Goal: Navigation & Orientation: Find specific page/section

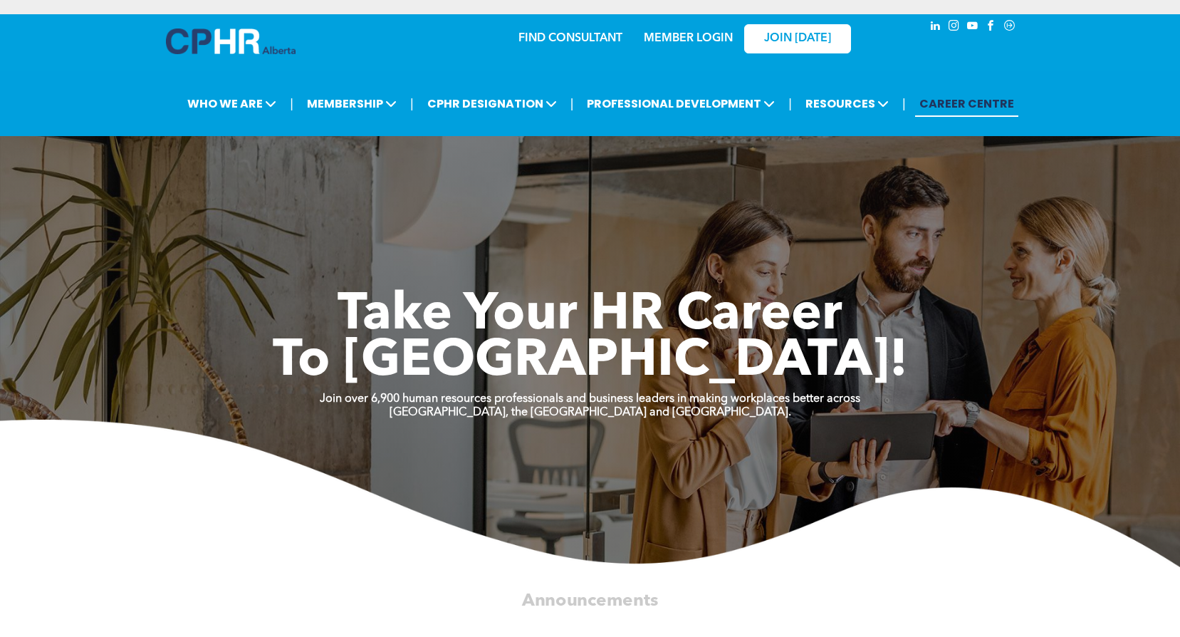
click at [716, 33] on link "MEMBER LOGIN" at bounding box center [688, 38] width 89 height 11
click at [700, 36] on link "MEMBER LOGIN" at bounding box center [688, 38] width 89 height 11
click at [744, 40] on link "JOIN [DATE]" at bounding box center [797, 38] width 107 height 29
click at [694, 46] on div "MEMBER LOGIN" at bounding box center [688, 34] width 93 height 26
click at [694, 37] on link "MEMBER LOGIN" at bounding box center [688, 38] width 89 height 11
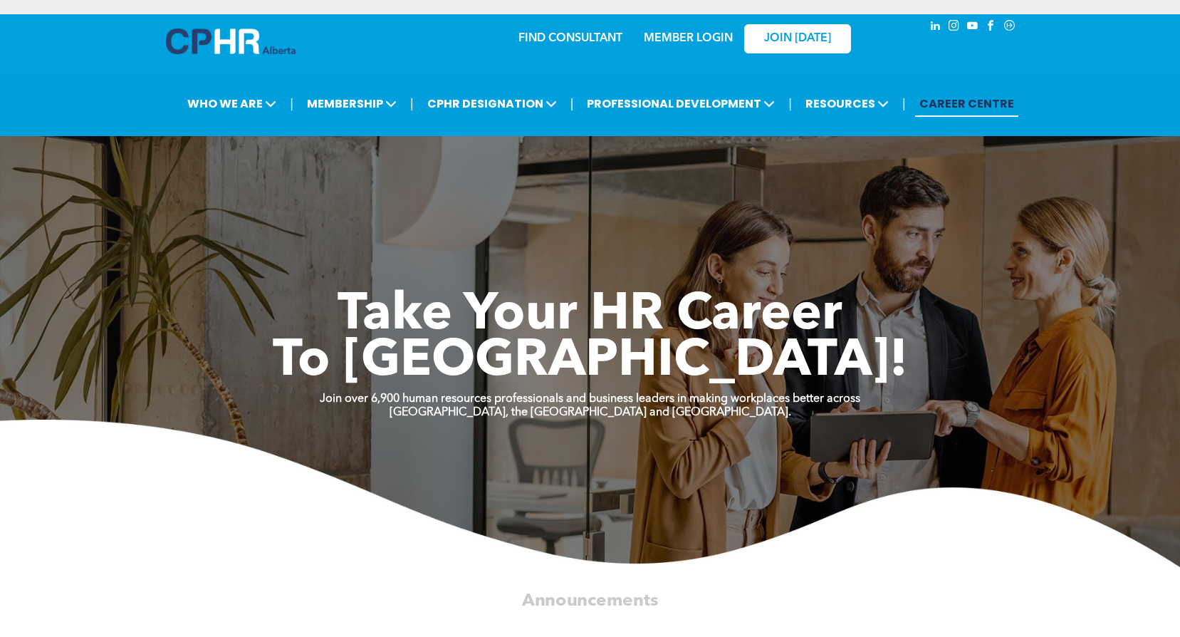
click at [692, 37] on link "MEMBER LOGIN" at bounding box center [688, 38] width 89 height 11
